Goal: Task Accomplishment & Management: Complete application form

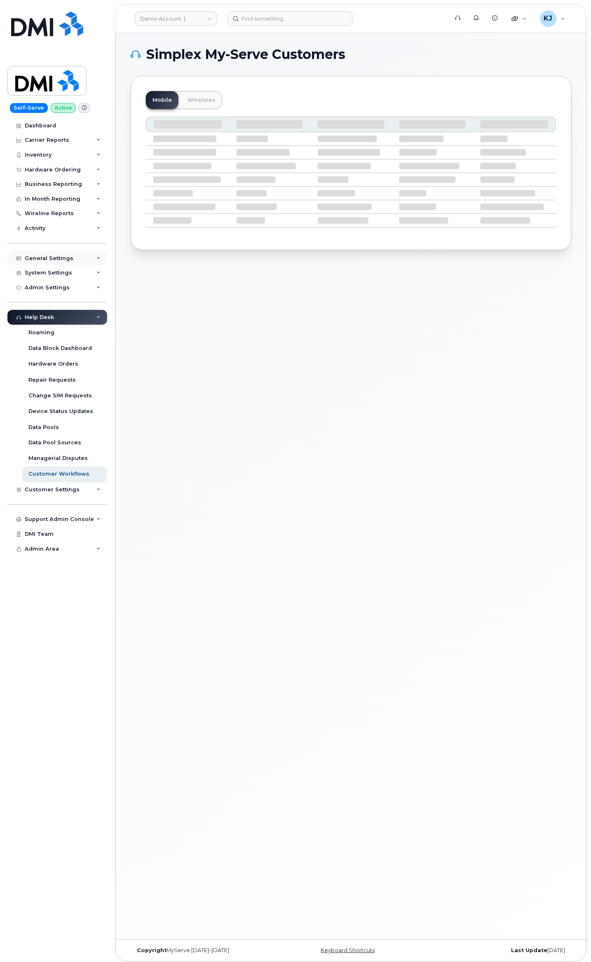
click at [75, 254] on div "General Settings" at bounding box center [57, 258] width 100 height 15
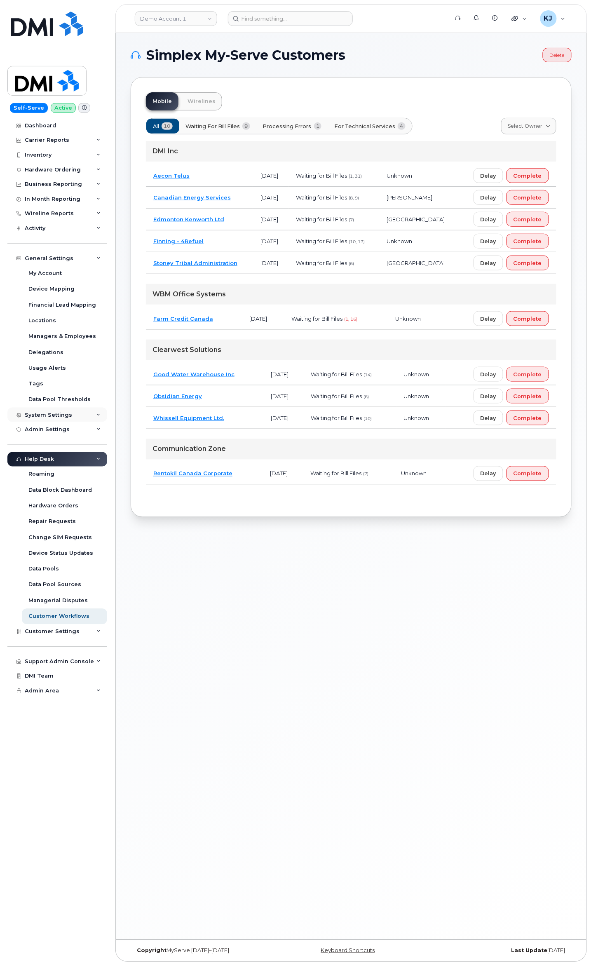
click at [78, 412] on div "System Settings" at bounding box center [57, 415] width 100 height 15
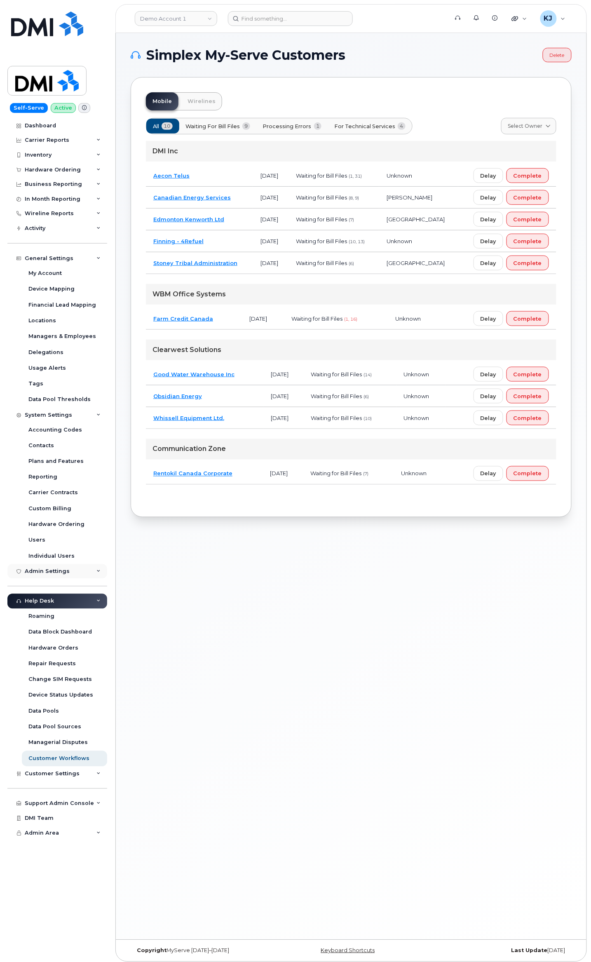
click at [83, 572] on div "Admin Settings" at bounding box center [57, 572] width 100 height 15
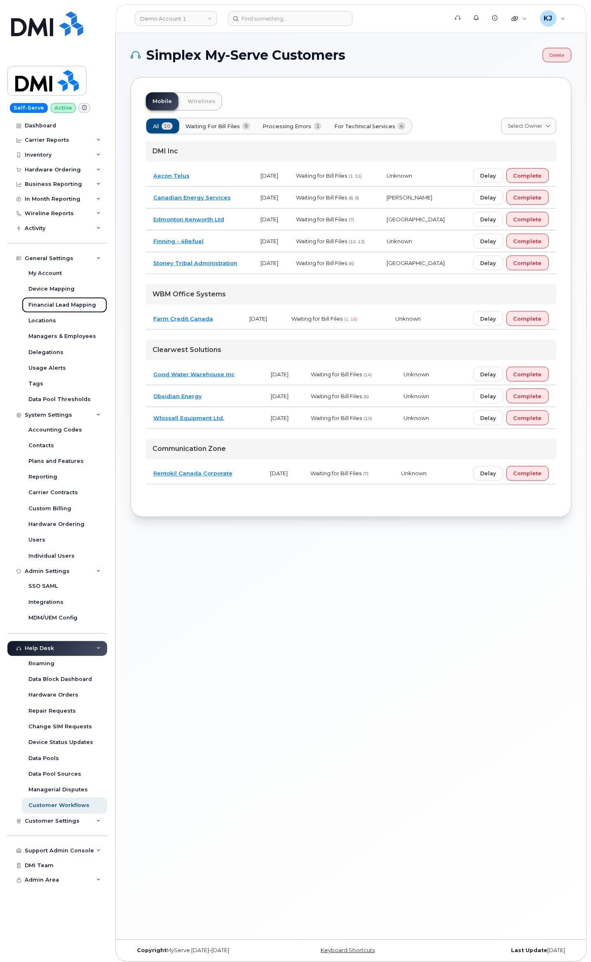
click at [88, 304] on div "Financial Lead Mapping" at bounding box center [62, 304] width 68 height 7
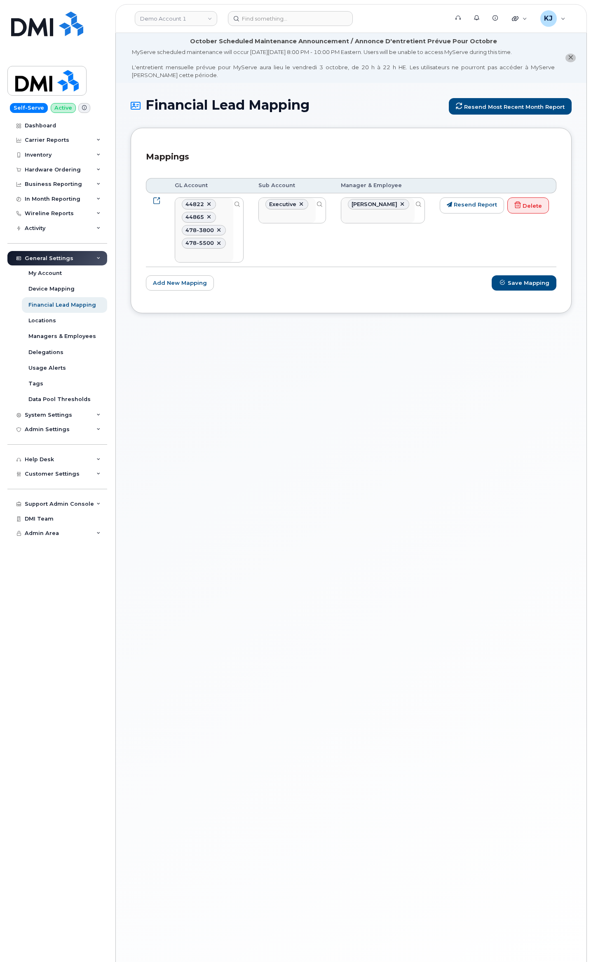
select select "397"
select select "28773"
click at [192, 12] on link "Demo Account 1" at bounding box center [176, 18] width 82 height 15
type input "sas"
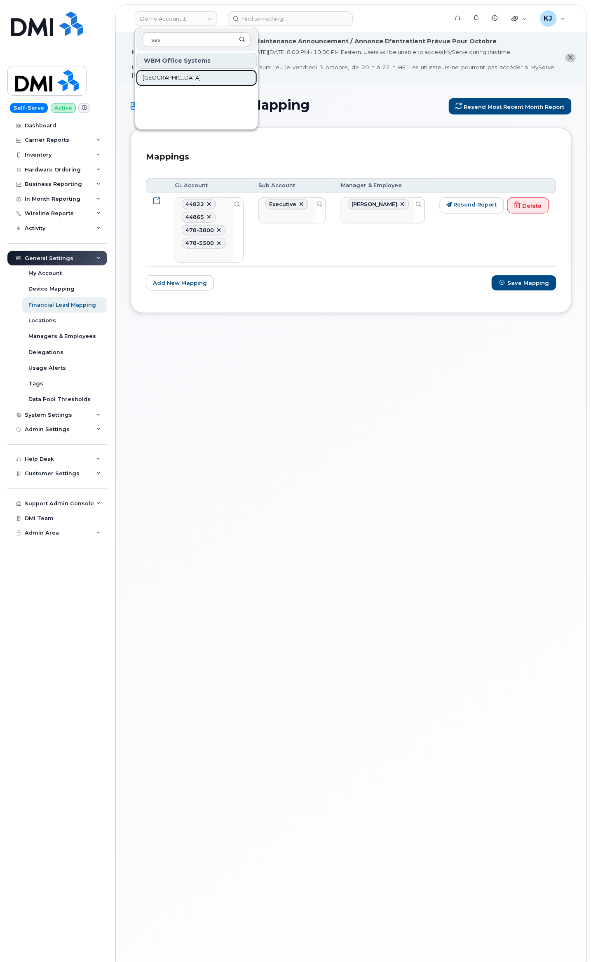
click at [187, 85] on link "[GEOGRAPHIC_DATA]" at bounding box center [196, 78] width 121 height 16
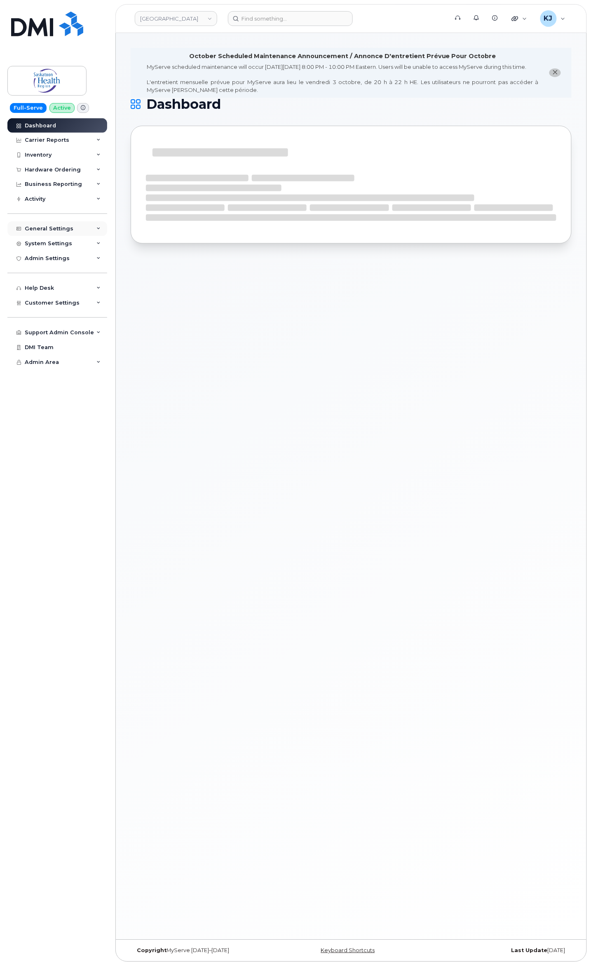
click at [73, 233] on div "General Settings" at bounding box center [57, 228] width 100 height 15
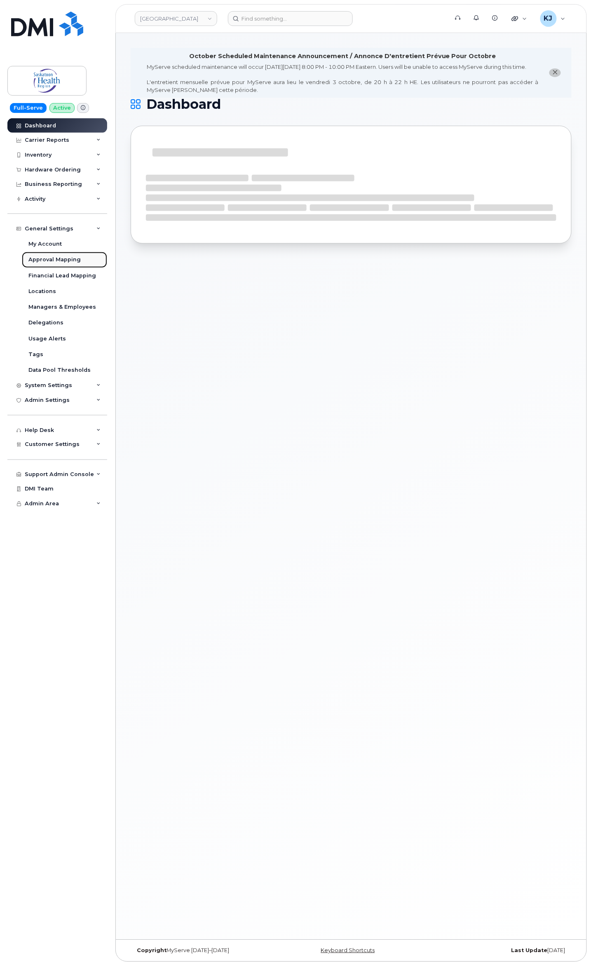
click at [69, 262] on div "Approval Mapping" at bounding box center [54, 259] width 52 height 7
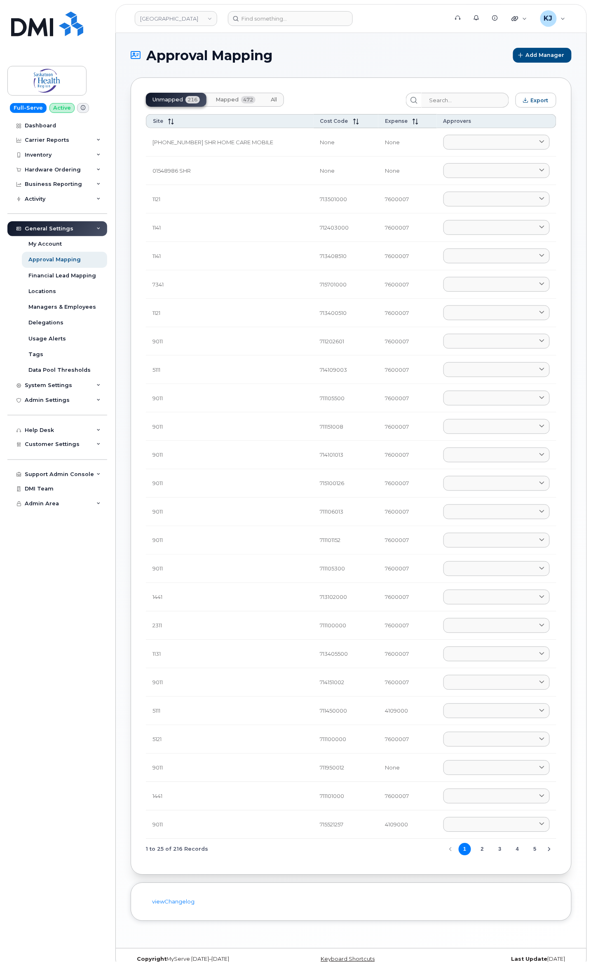
click at [473, 108] on div "Unmapped 216 Mapped 472 All Export Site Cost Code Expense Approvers 01602906 SH…" at bounding box center [351, 477] width 441 height 798
click at [474, 102] on input "search" at bounding box center [465, 100] width 88 height 15
paste input "1121.712101003.7600007"
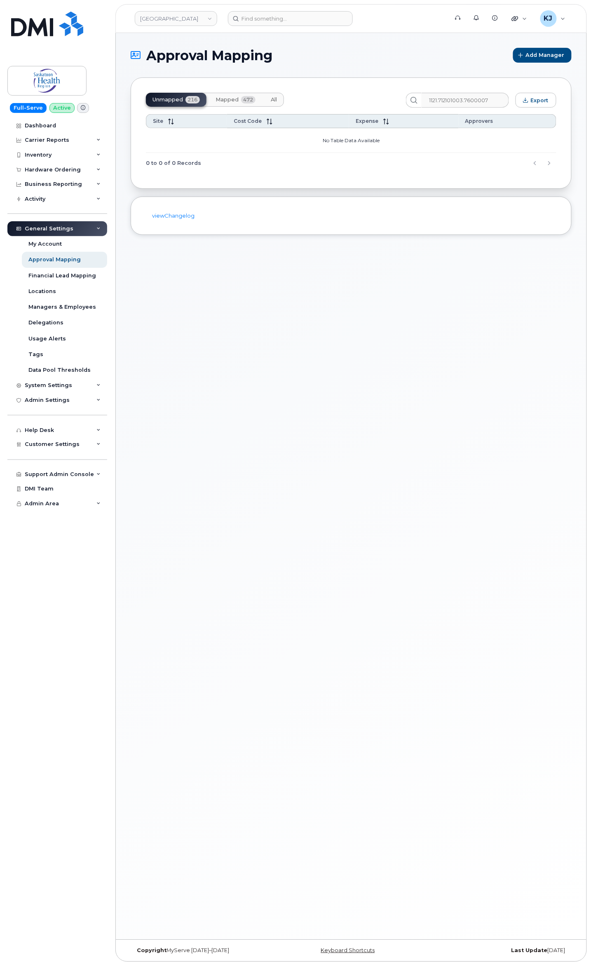
click at [223, 98] on span "Mapped" at bounding box center [227, 99] width 23 height 7
drag, startPoint x: 449, startPoint y: 100, endPoint x: 548, endPoint y: 101, distance: 99.8
click at [548, 101] on div "Unmapped 216 Mapped 472 All 1121.712101003.7600007 Export" at bounding box center [351, 100] width 411 height 15
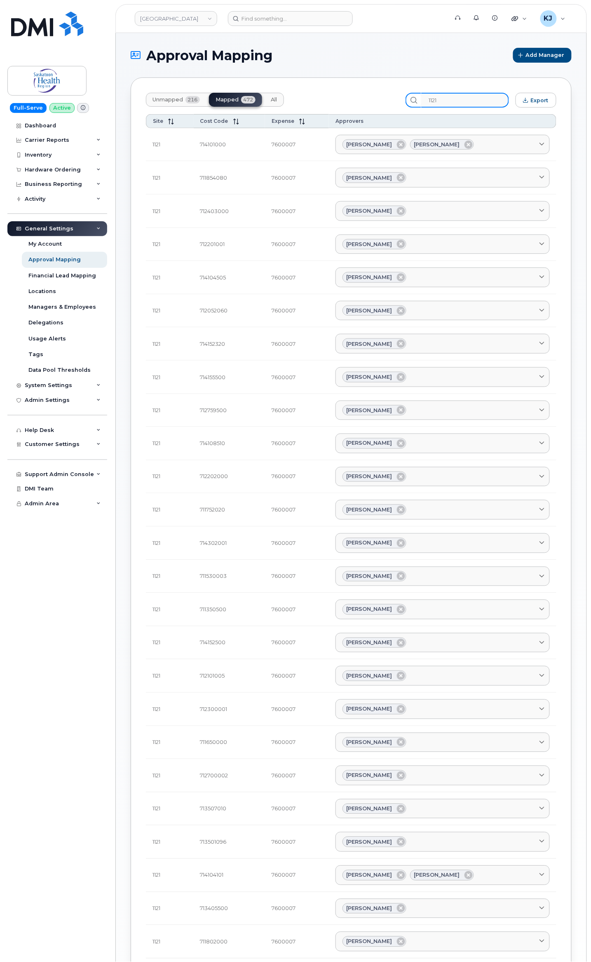
drag, startPoint x: 466, startPoint y: 99, endPoint x: 307, endPoint y: 100, distance: 158.8
click at [307, 100] on div "Unmapped 216 Mapped 472 All 1121 Export" at bounding box center [351, 100] width 411 height 15
paste input "712101003."
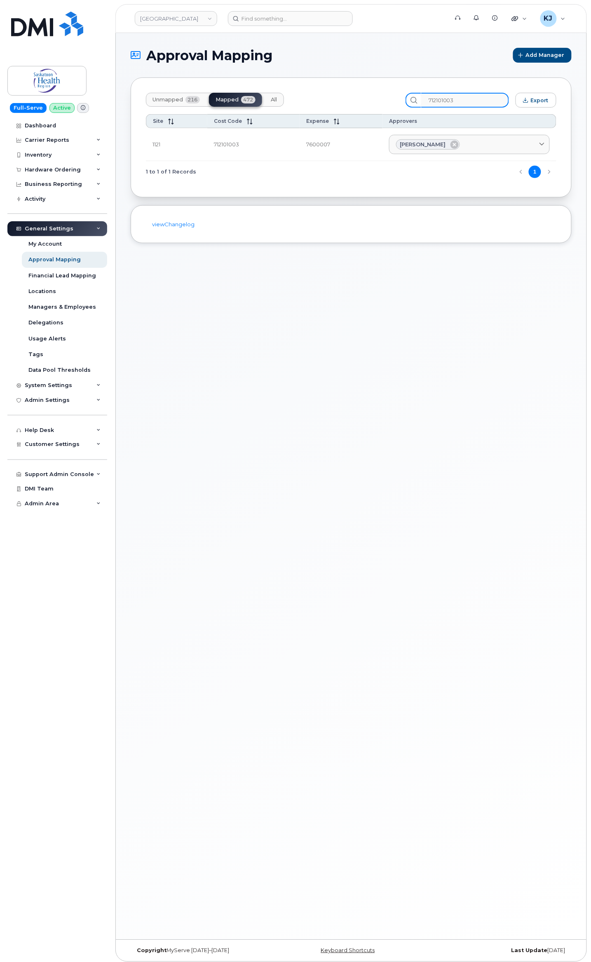
type input "712101003"
click at [478, 148] on div "[PERSON_NAME]" at bounding box center [469, 144] width 147 height 11
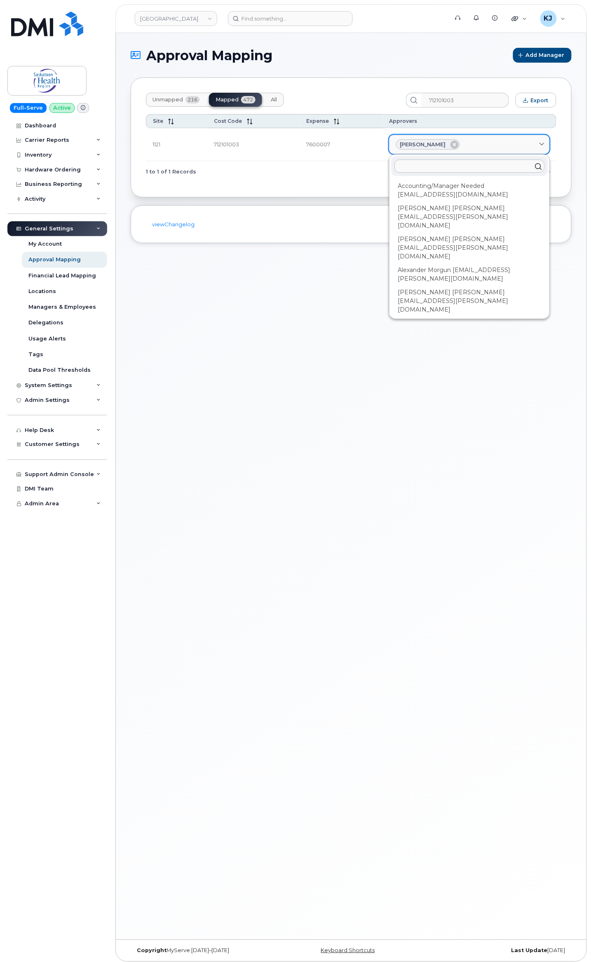
paste input "alyssa.berezowski@saskhealthauthority.ca"
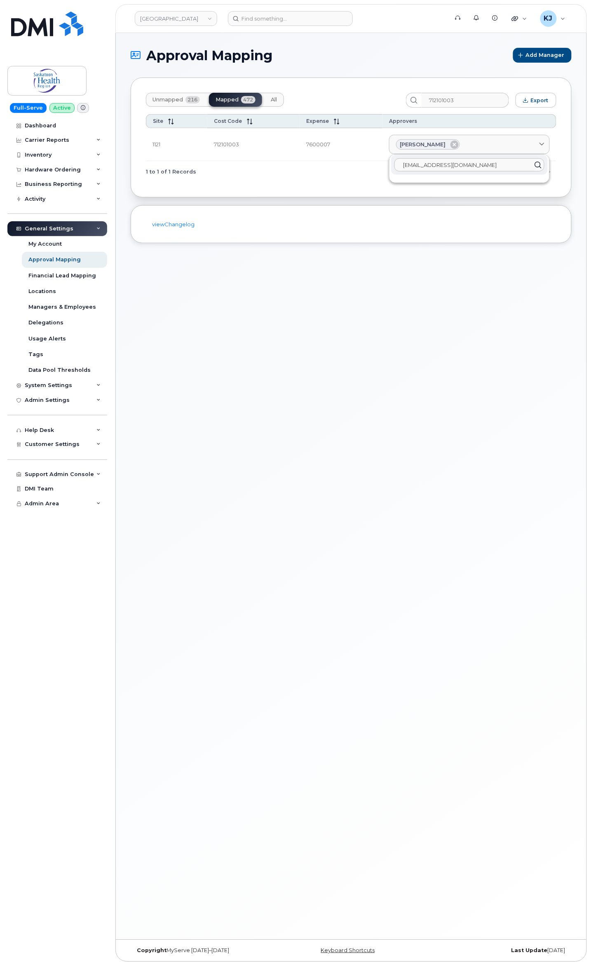
type input "alyssa.berezowski@saskhealthauthority.ca"
drag, startPoint x: 404, startPoint y: 332, endPoint x: 405, endPoint y: 327, distance: 4.1
click at [404, 332] on div "Approval Mapping Add Manager Unmapped 216 Mapped 472 All 712101003 Export Site …" at bounding box center [351, 486] width 471 height 907
click at [535, 54] on span "Add Manager" at bounding box center [546, 55] width 39 height 8
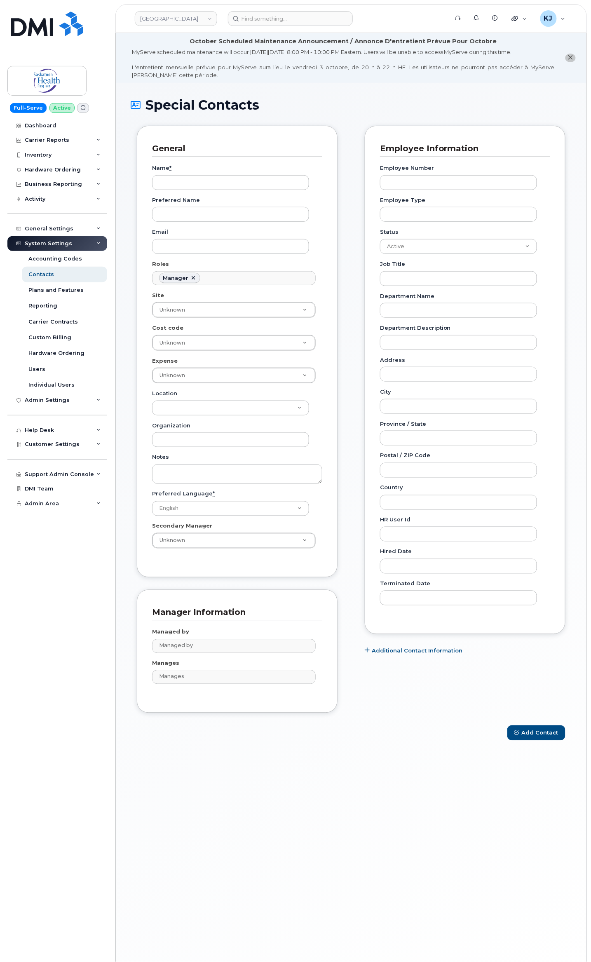
scroll to position [63, 0]
click at [204, 184] on input "Name *" at bounding box center [230, 182] width 157 height 15
paste input "alyssa.berezowski@saskhealthauthority.ca"
type input "alyssa.berezowski@saskhealthauthority.ca"
click at [206, 252] on input "Email" at bounding box center [230, 246] width 157 height 15
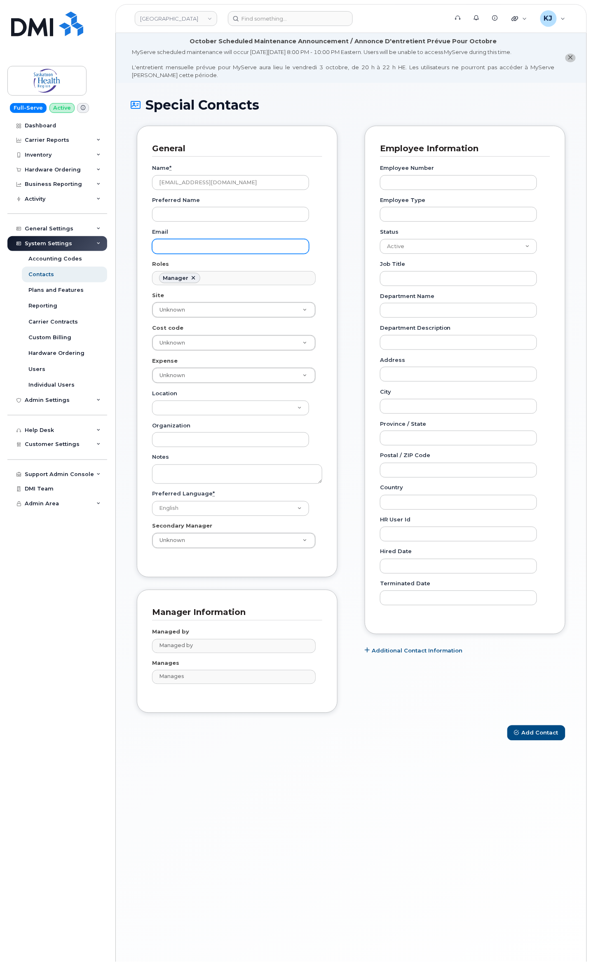
paste input "alyssa.berezowski@saskhealthauthority.ca"
type input "alyssa.berezowski@saskhealthauthority.ca"
drag, startPoint x: 291, startPoint y: 184, endPoint x: 80, endPoint y: 177, distance: 211.6
click at [115, 177] on div "Saskatoon Health Region Support Alerts Knowledge Base Quicklinks Suspend / Canc…" at bounding box center [351, 511] width 472 height 957
paste input "Alyssa Berezowski’"
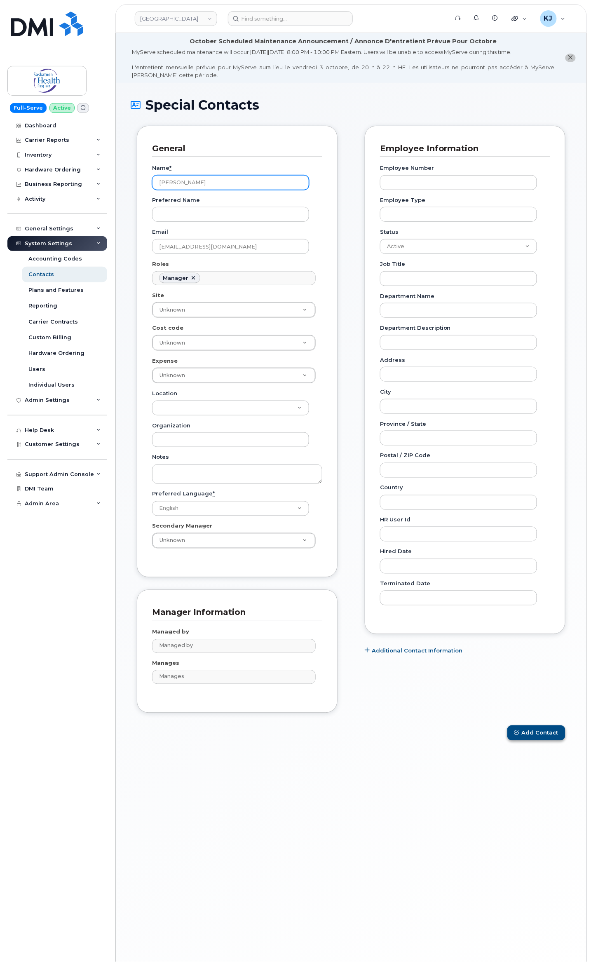
type input "[PERSON_NAME]"
click at [538, 738] on button "Add Contact" at bounding box center [537, 733] width 58 height 15
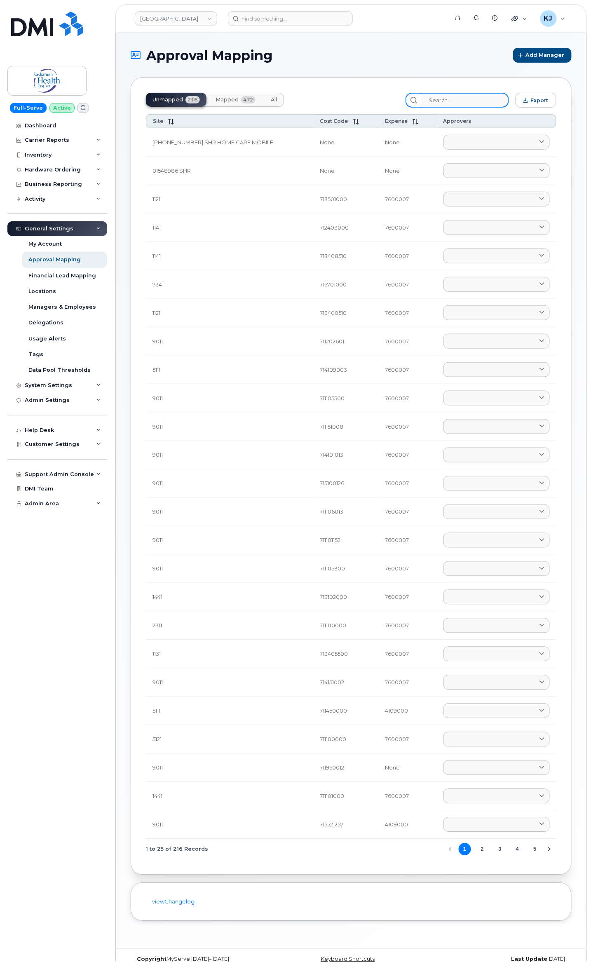
drag, startPoint x: 471, startPoint y: 96, endPoint x: 368, endPoint y: 112, distance: 104.3
click at [471, 96] on input "search" at bounding box center [465, 100] width 88 height 15
paste input "712101003"
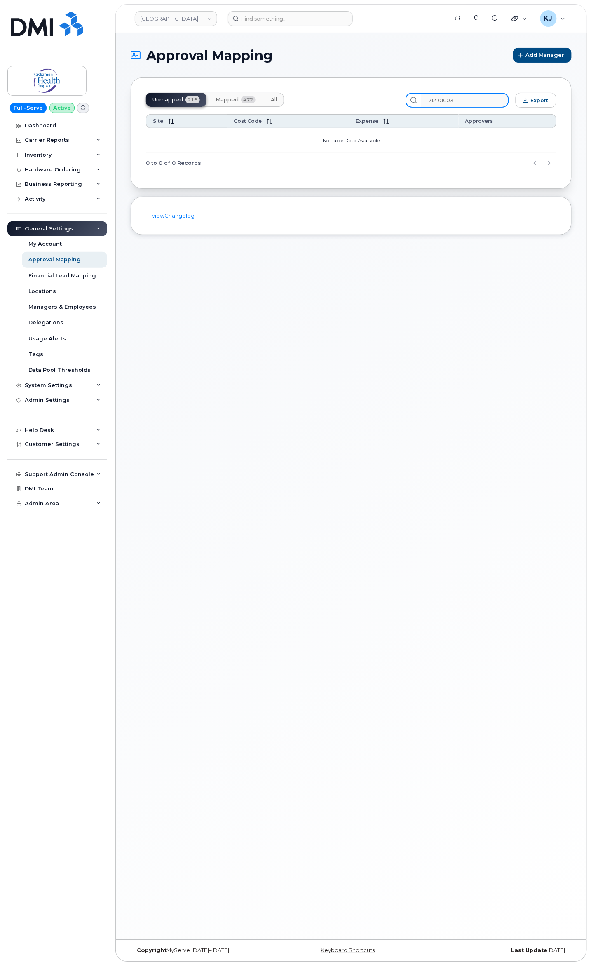
type input "712101003"
click at [231, 99] on span "Mapped" at bounding box center [227, 99] width 23 height 7
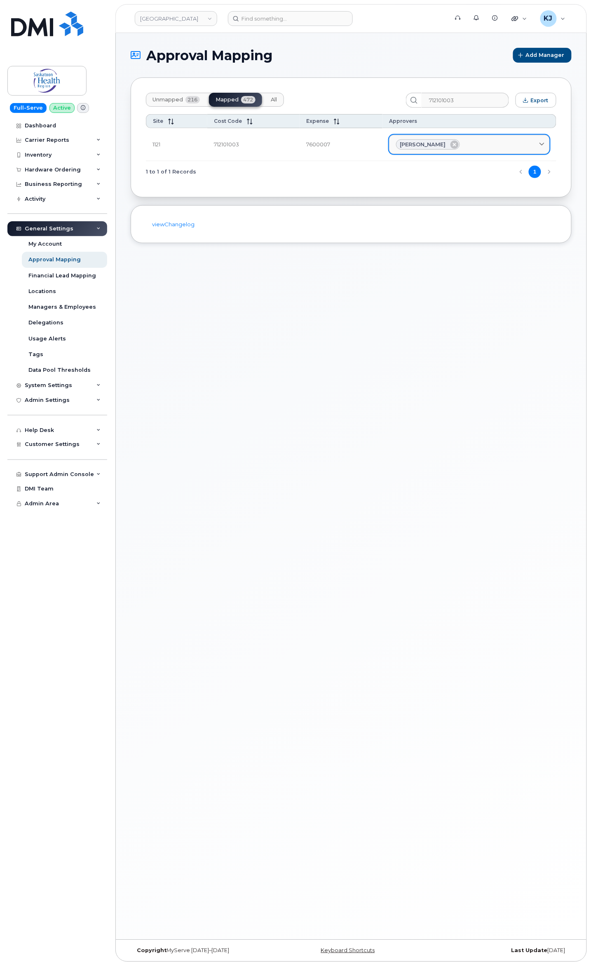
click at [475, 148] on div "[PERSON_NAME]" at bounding box center [469, 144] width 147 height 11
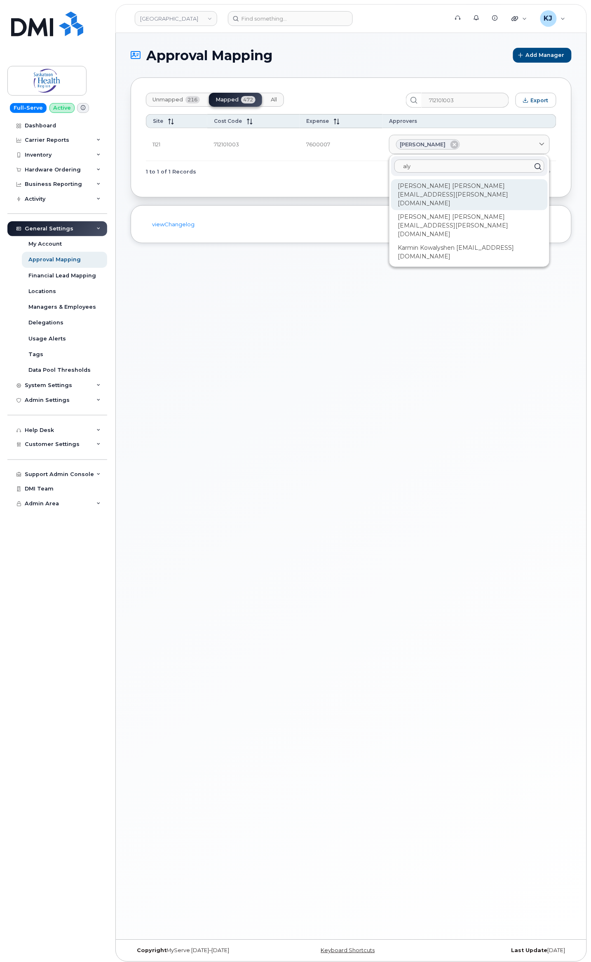
type input "aly"
click at [475, 195] on div "[PERSON_NAME] [PERSON_NAME][EMAIL_ADDRESS][PERSON_NAME][DOMAIN_NAME]" at bounding box center [469, 194] width 157 height 31
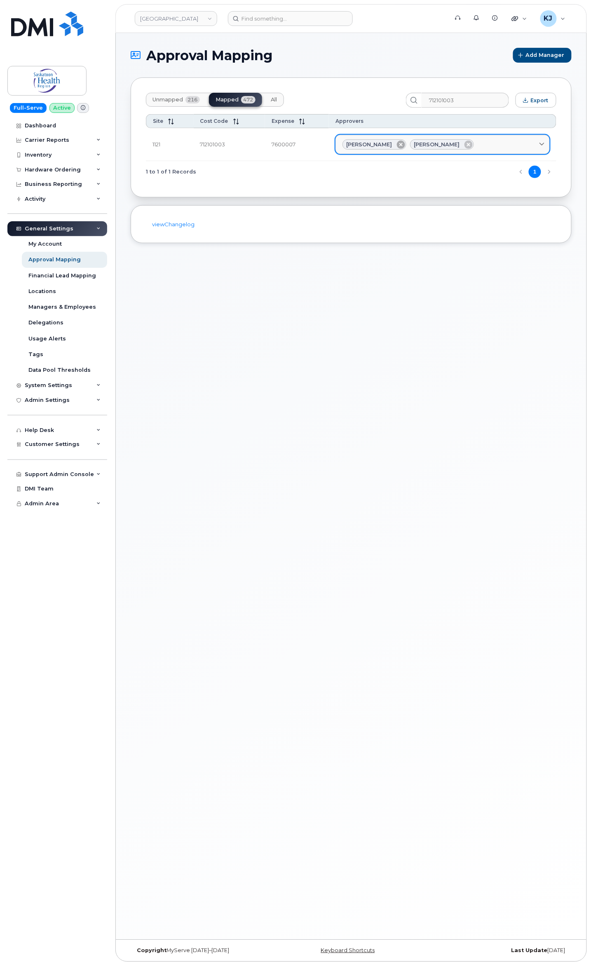
click at [397, 144] on icon at bounding box center [401, 145] width 8 height 8
